Goal: Answer question/provide support

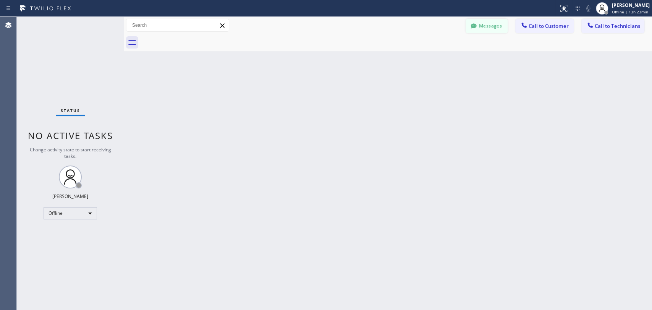
click at [478, 26] on div at bounding box center [473, 26] width 9 height 9
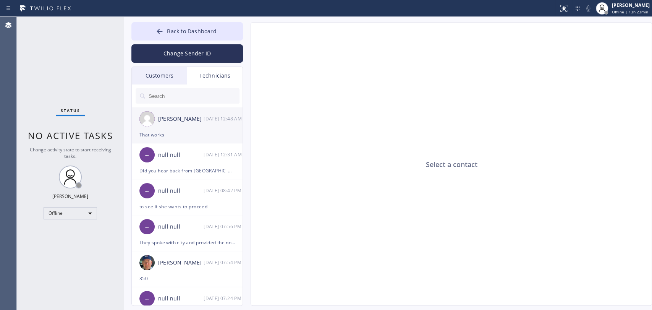
click at [195, 117] on div "[PERSON_NAME]" at bounding box center [180, 119] width 45 height 9
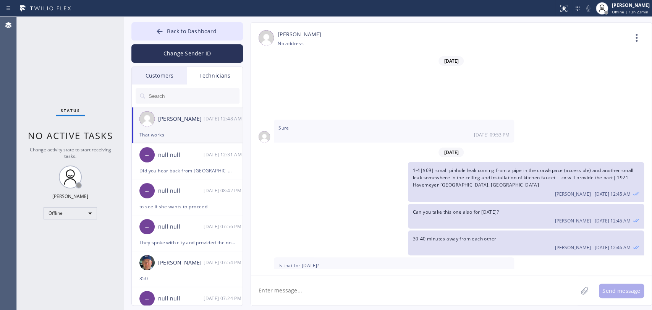
scroll to position [89, 0]
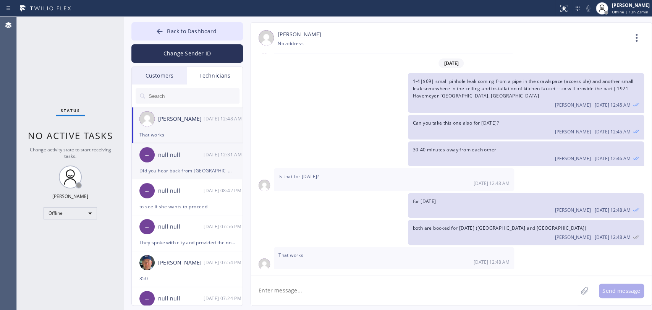
click at [183, 160] on div "-- null null [DATE] 12:31 AM" at bounding box center [188, 154] width 112 height 23
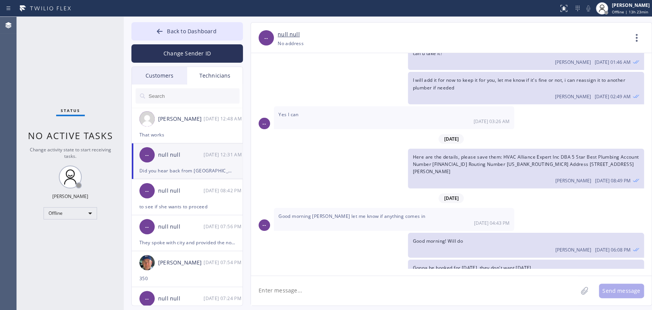
scroll to position [9093, 0]
